Goal: Find specific page/section: Find specific page/section

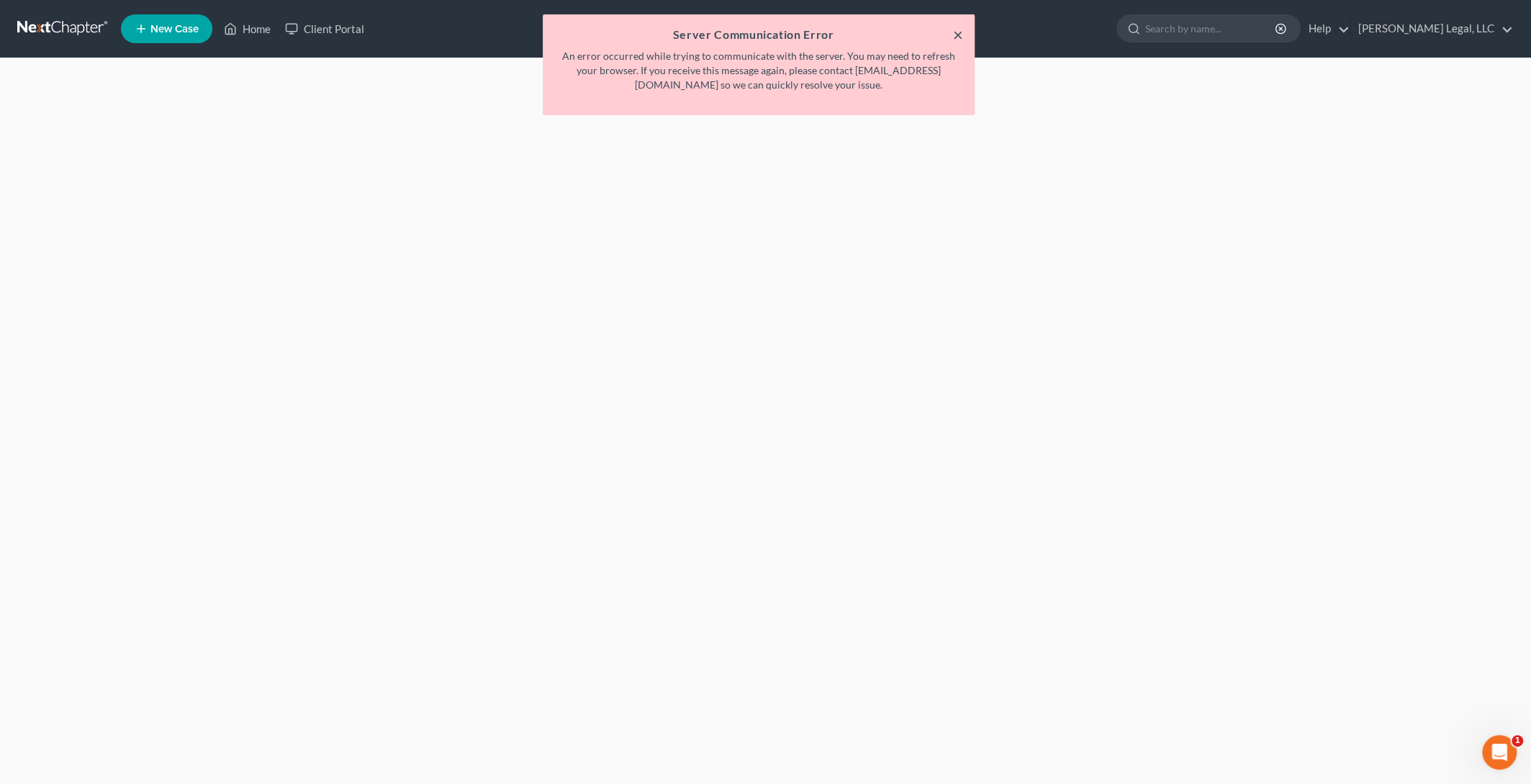
click at [955, 37] on button "×" at bounding box center [958, 34] width 10 height 17
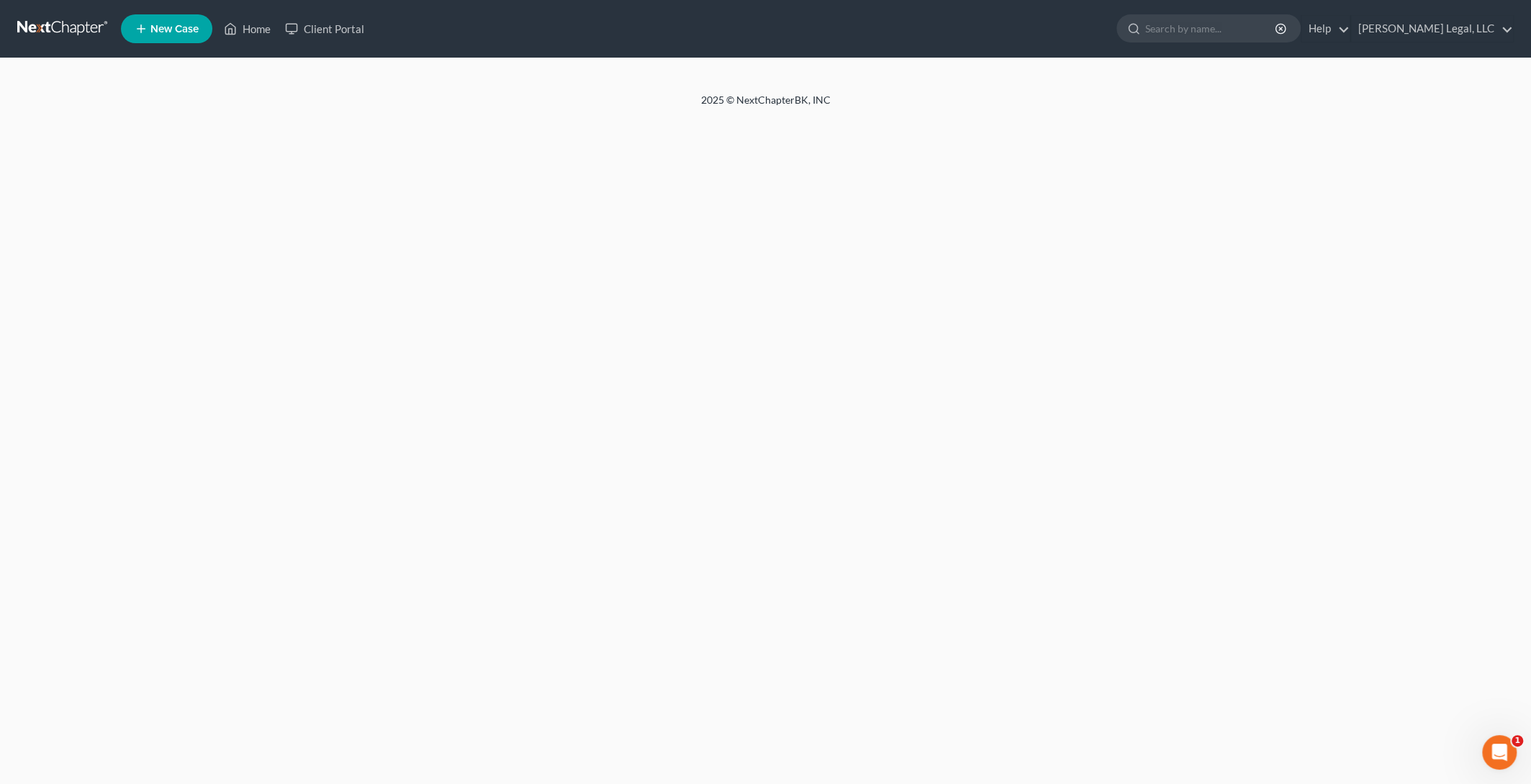
click at [68, 28] on link at bounding box center [63, 28] width 92 height 26
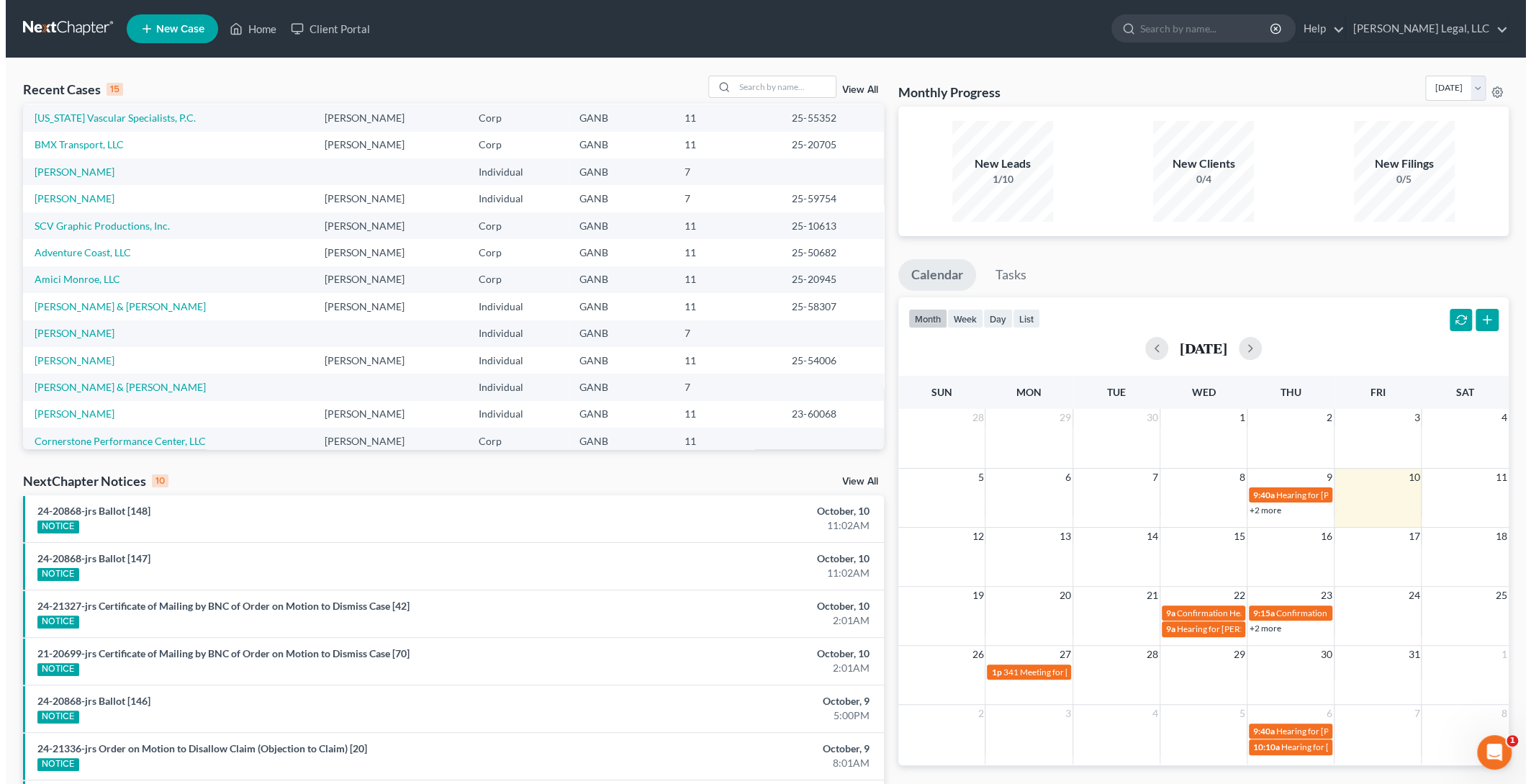
scroll to position [85, 0]
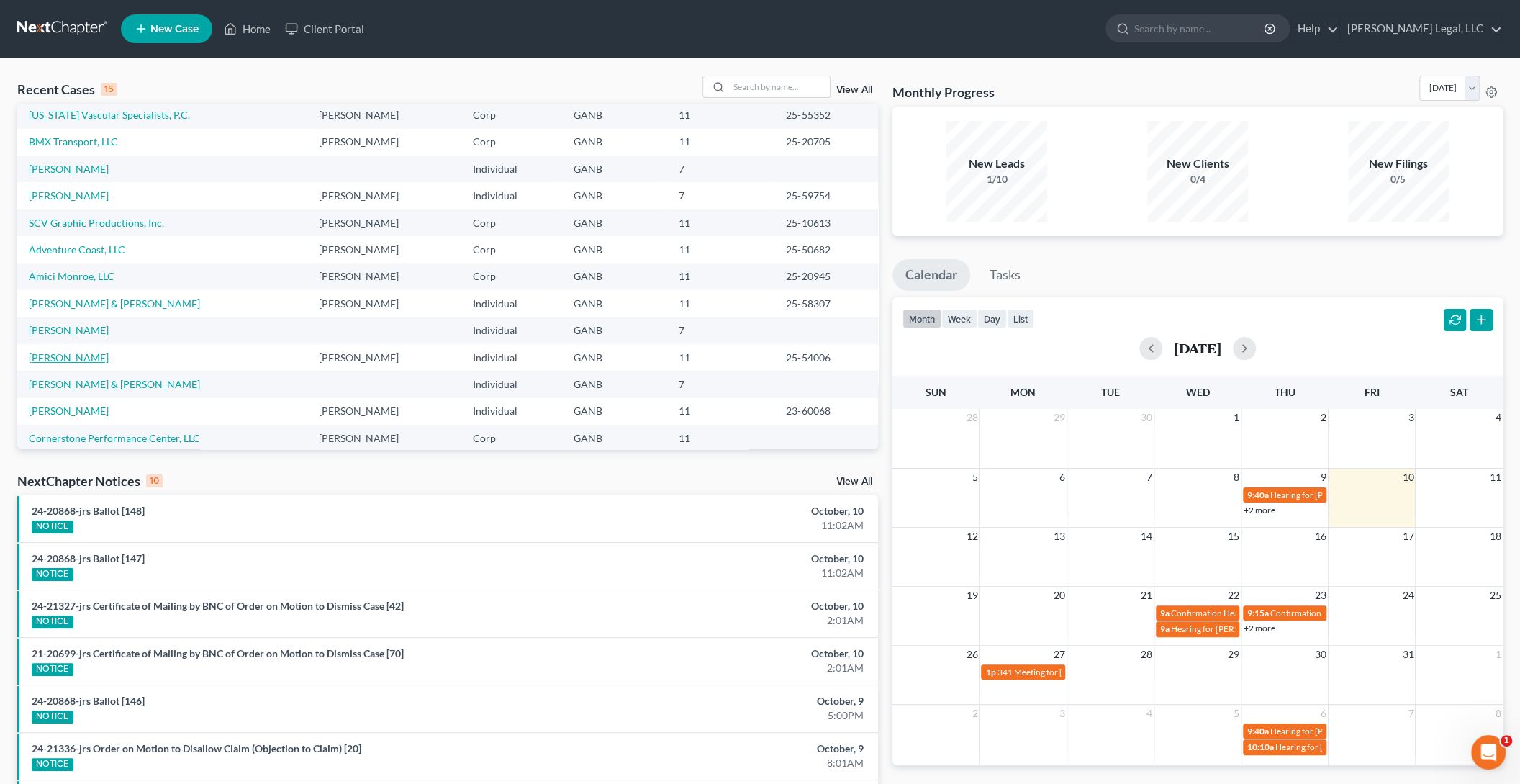
click at [63, 351] on link "Chung, Andy" at bounding box center [68, 357] width 80 height 12
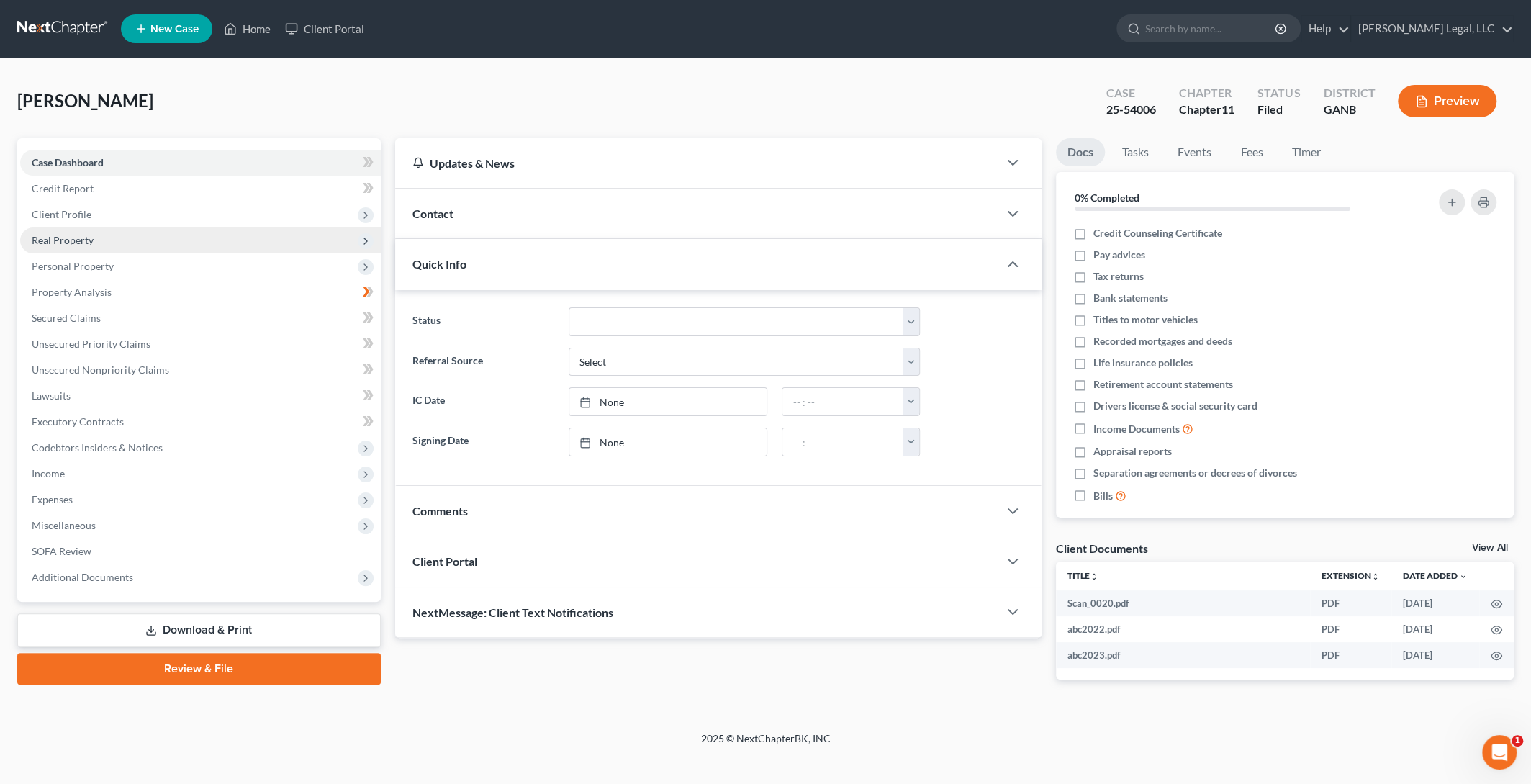
click at [81, 236] on span "Real Property" at bounding box center [63, 240] width 62 height 12
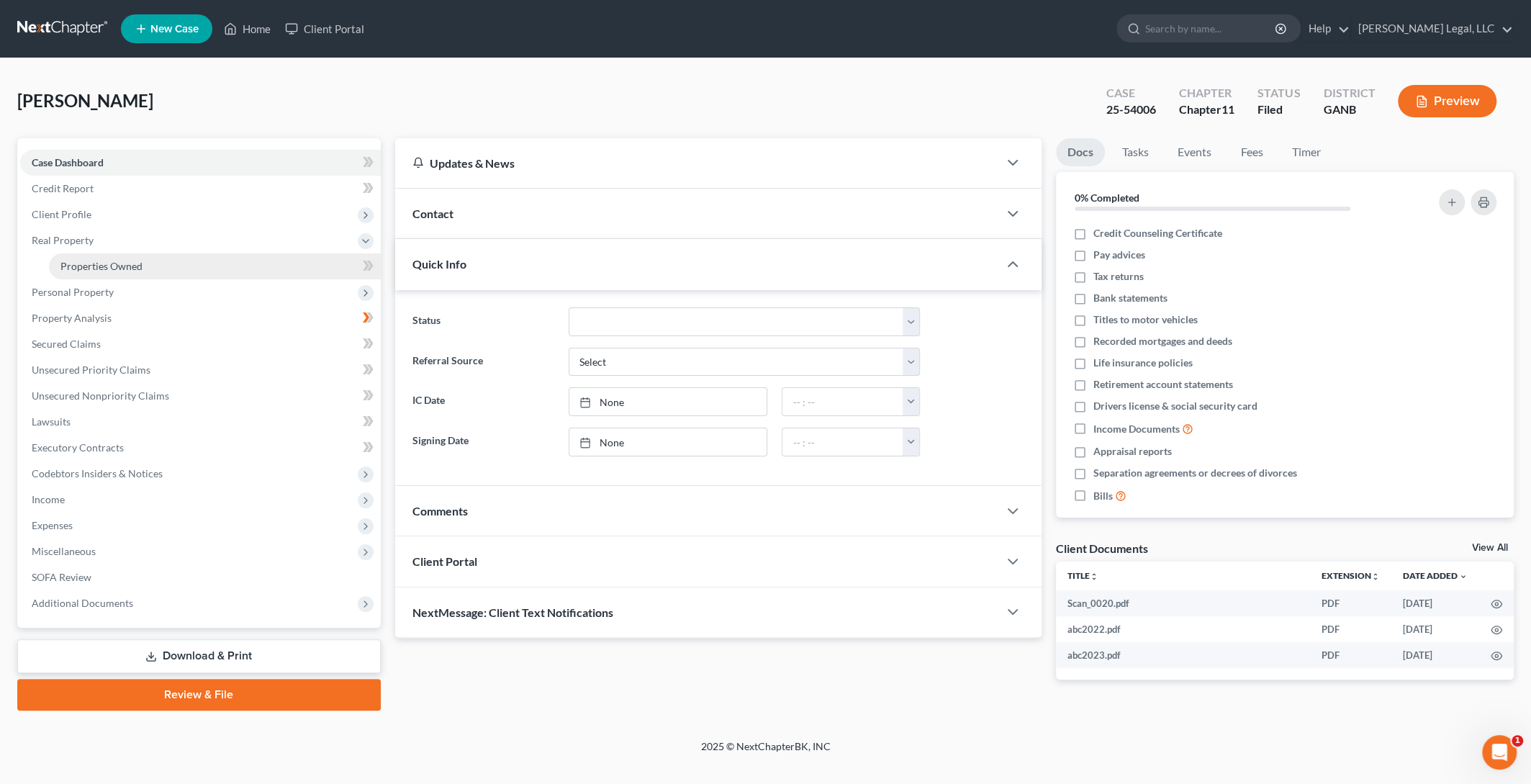
click at [109, 266] on span "Properties Owned" at bounding box center [101, 265] width 82 height 12
